Goal: Navigation & Orientation: Find specific page/section

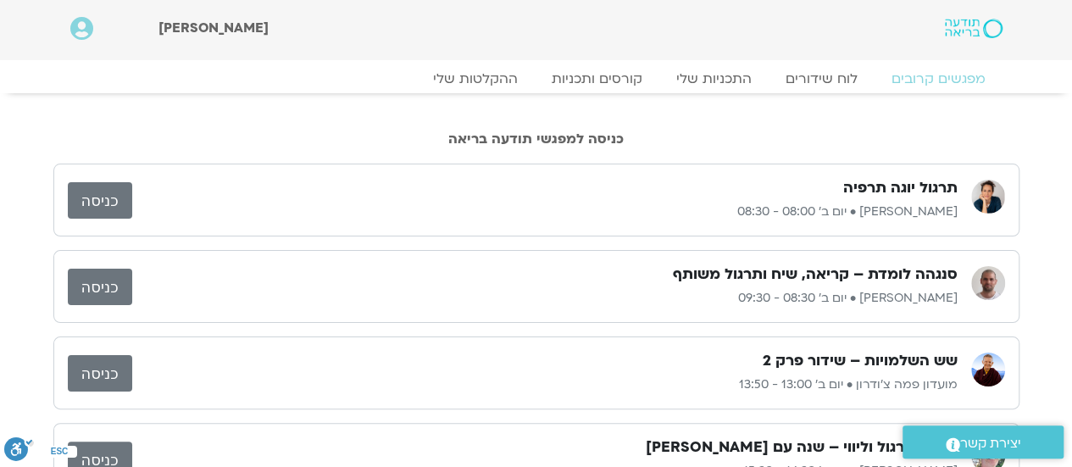
click at [112, 291] on link "כניסה" at bounding box center [100, 287] width 64 height 36
